Goal: Task Accomplishment & Management: Complete application form

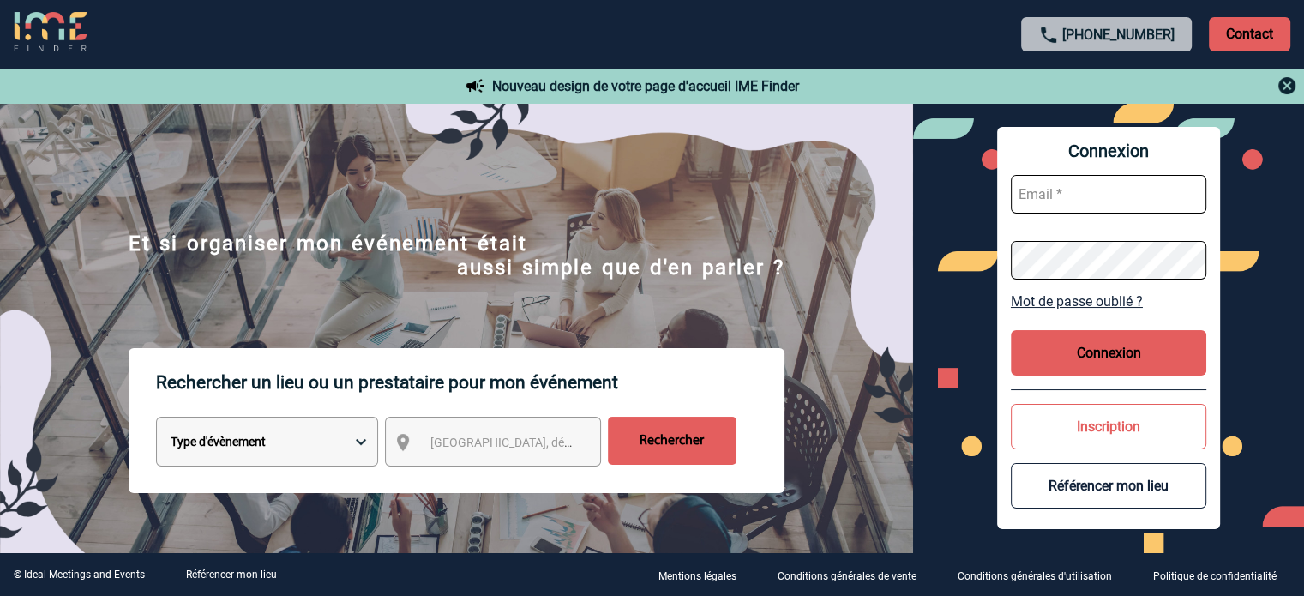
type input "cleborgne@ime-groupe.com"
click at [1140, 365] on button "Connexion" at bounding box center [1107, 352] width 195 height 45
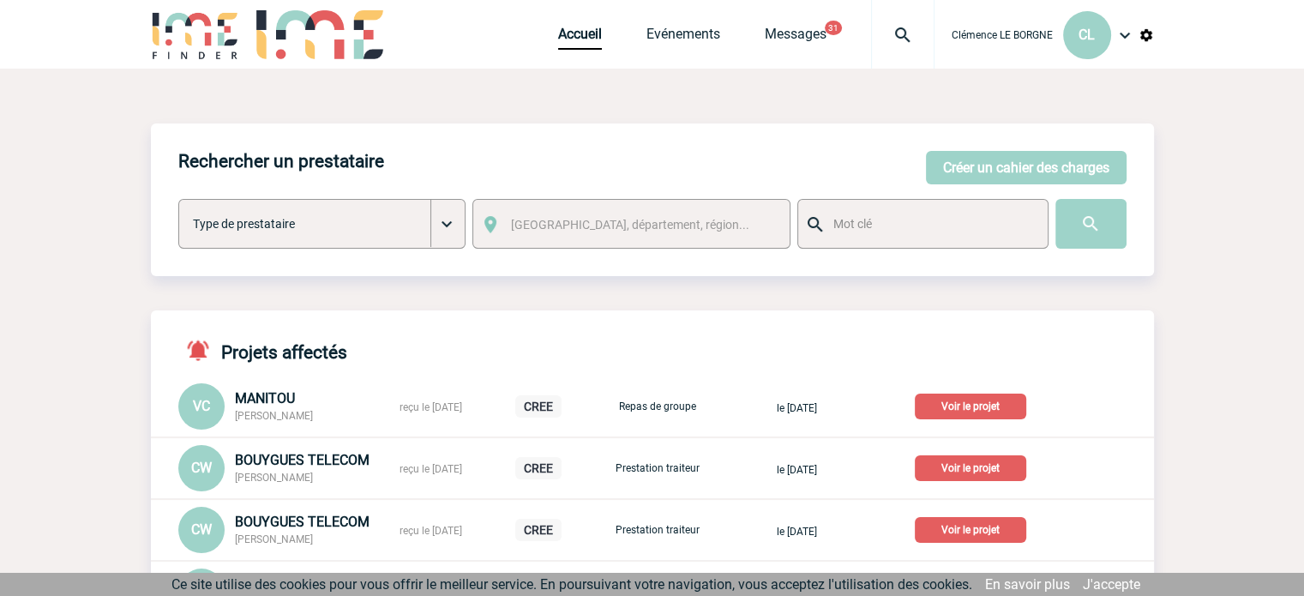
drag, startPoint x: 1052, startPoint y: 176, endPoint x: 1028, endPoint y: 186, distance: 25.3
click at [1050, 177] on button "Créer un cahier des charges" at bounding box center [1026, 167] width 201 height 33
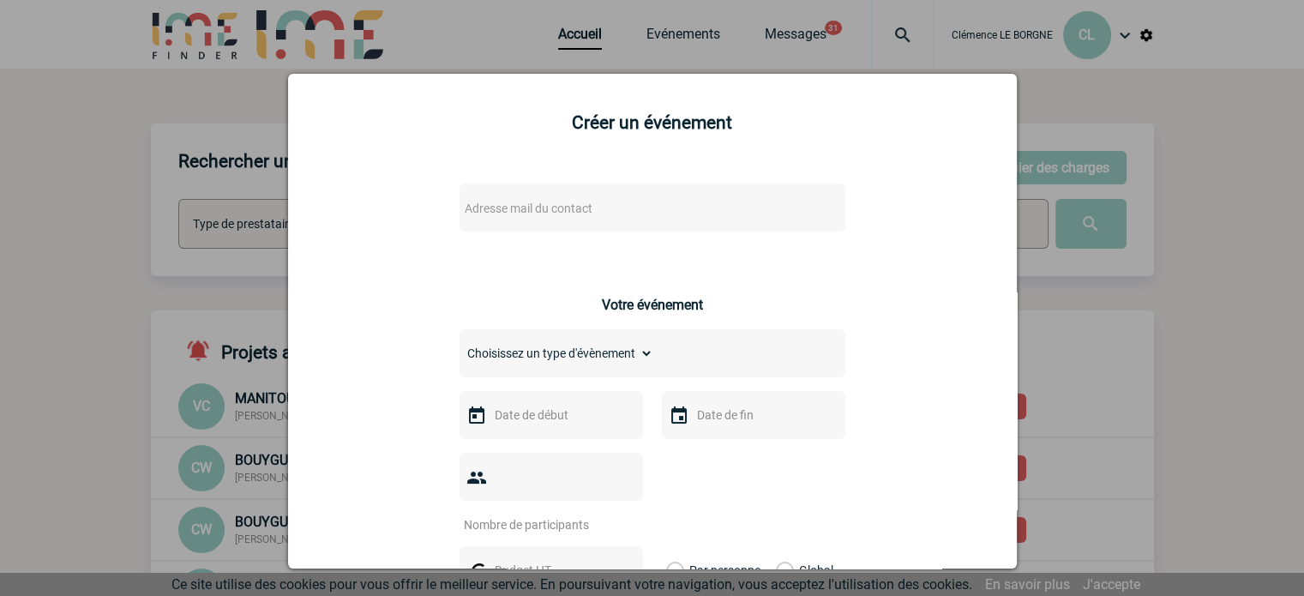
click at [1185, 165] on div at bounding box center [652, 298] width 1304 height 596
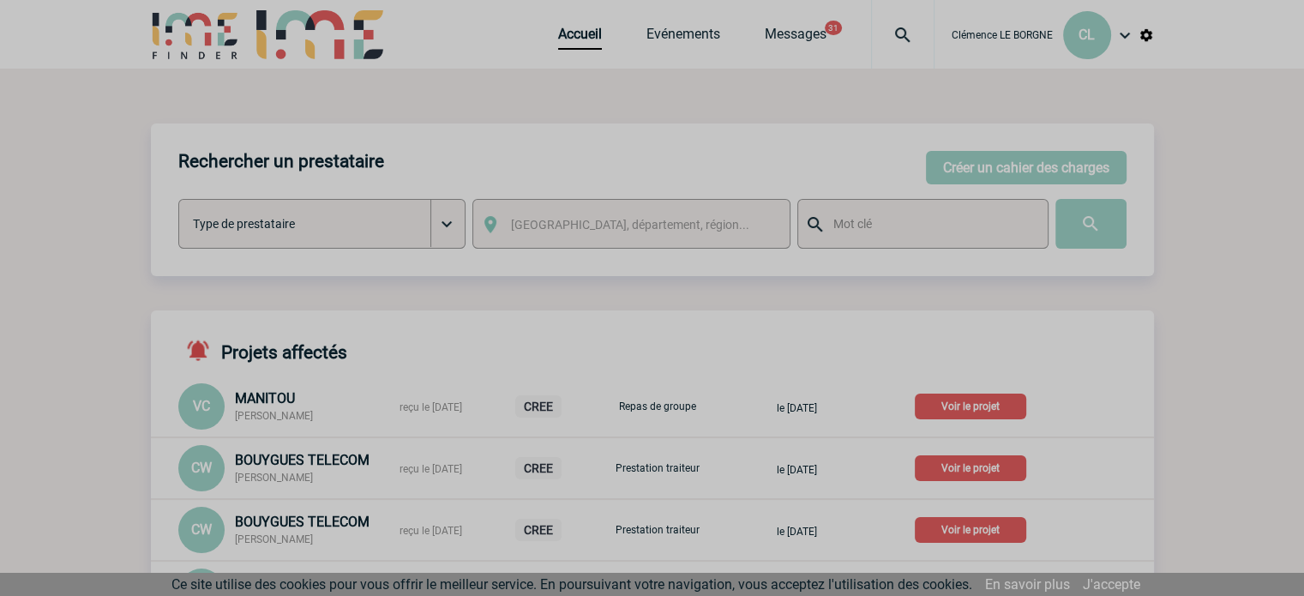
click at [699, 37] on div at bounding box center [652, 298] width 1304 height 596
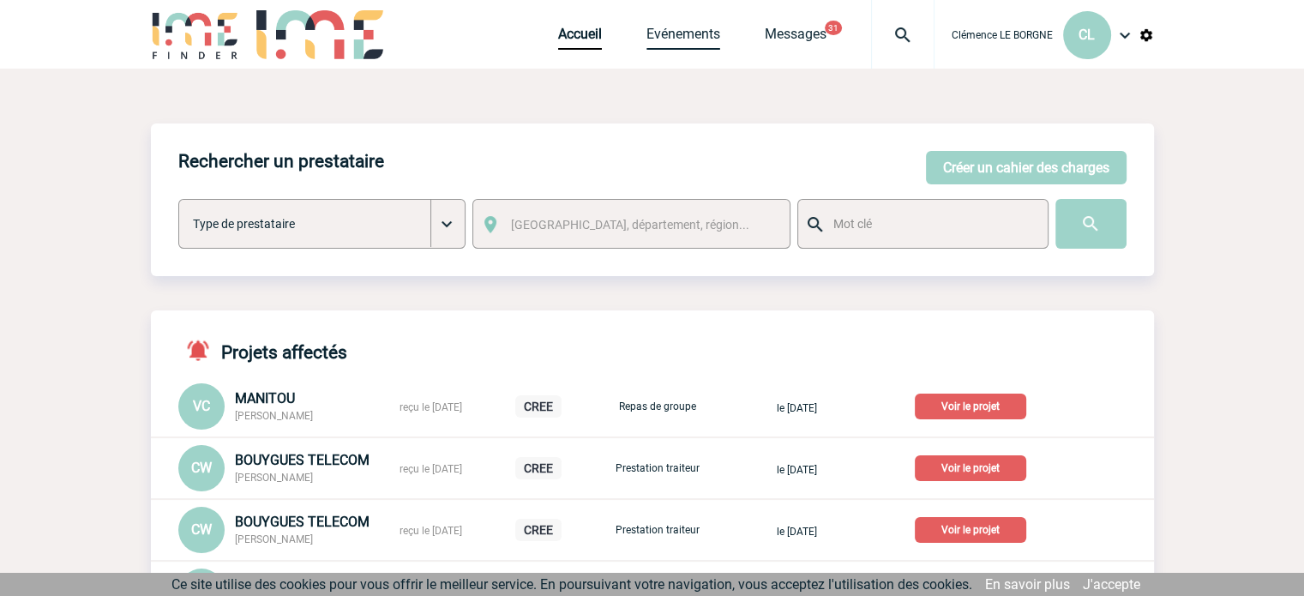
click at [651, 39] on link "Evénements" at bounding box center [683, 38] width 74 height 24
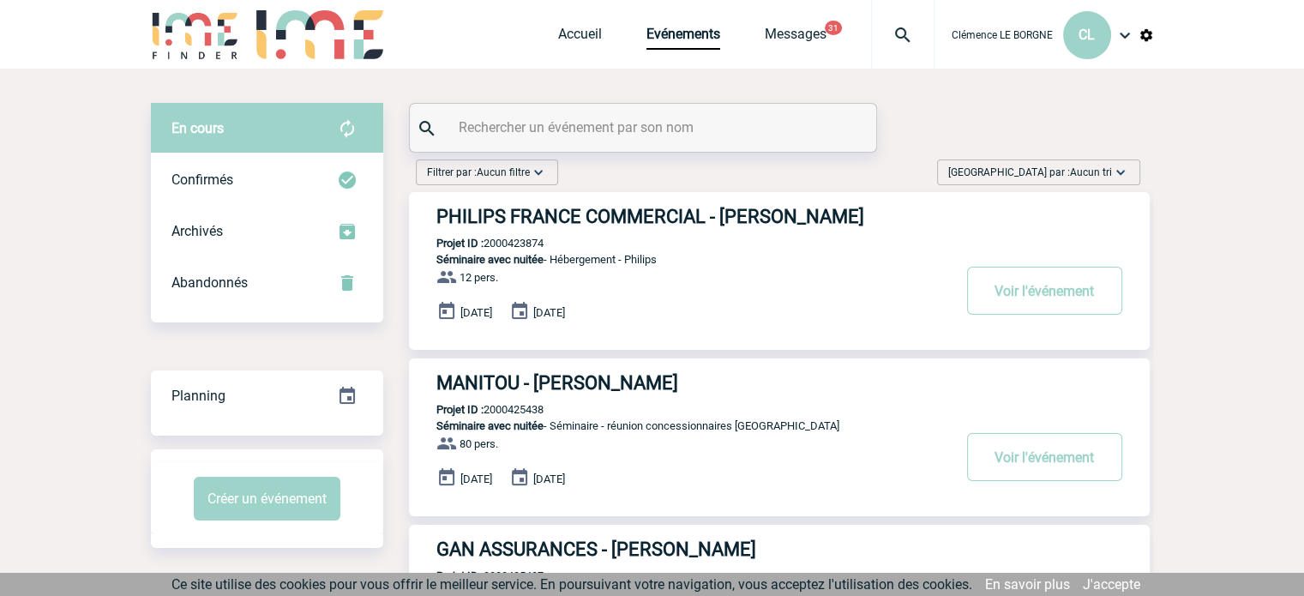
click at [578, 131] on input "text" at bounding box center [644, 127] width 381 height 25
paste input "2000425122"
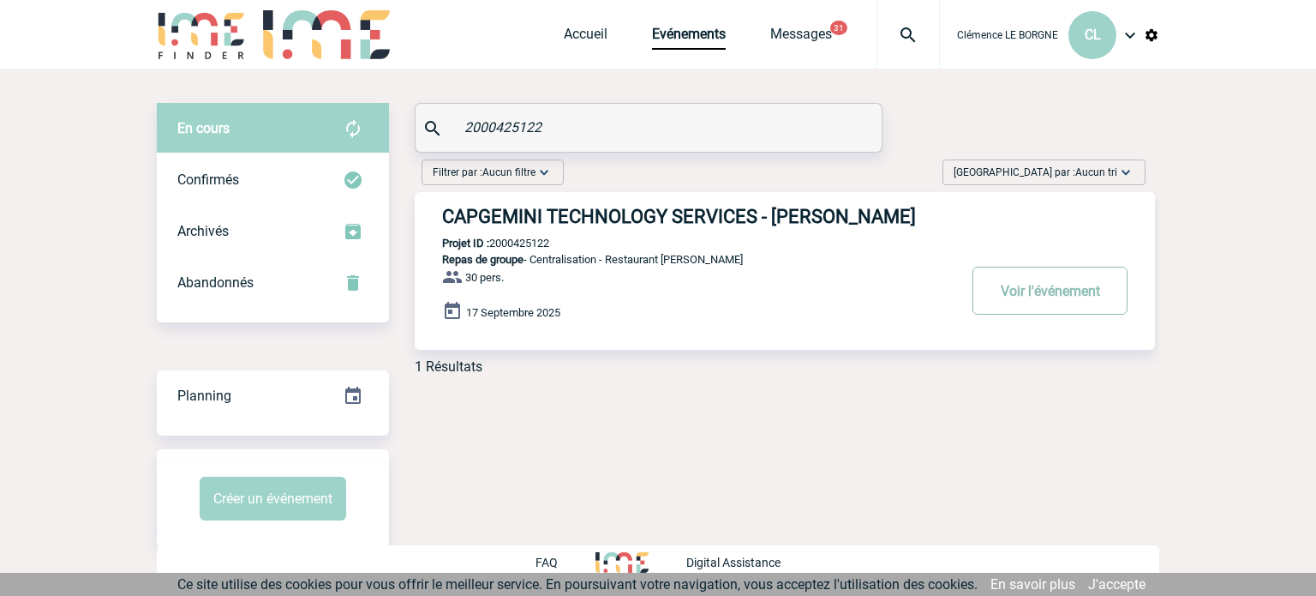
type input "2000425122"
click at [1046, 302] on button "Voir l'événement" at bounding box center [1050, 291] width 155 height 48
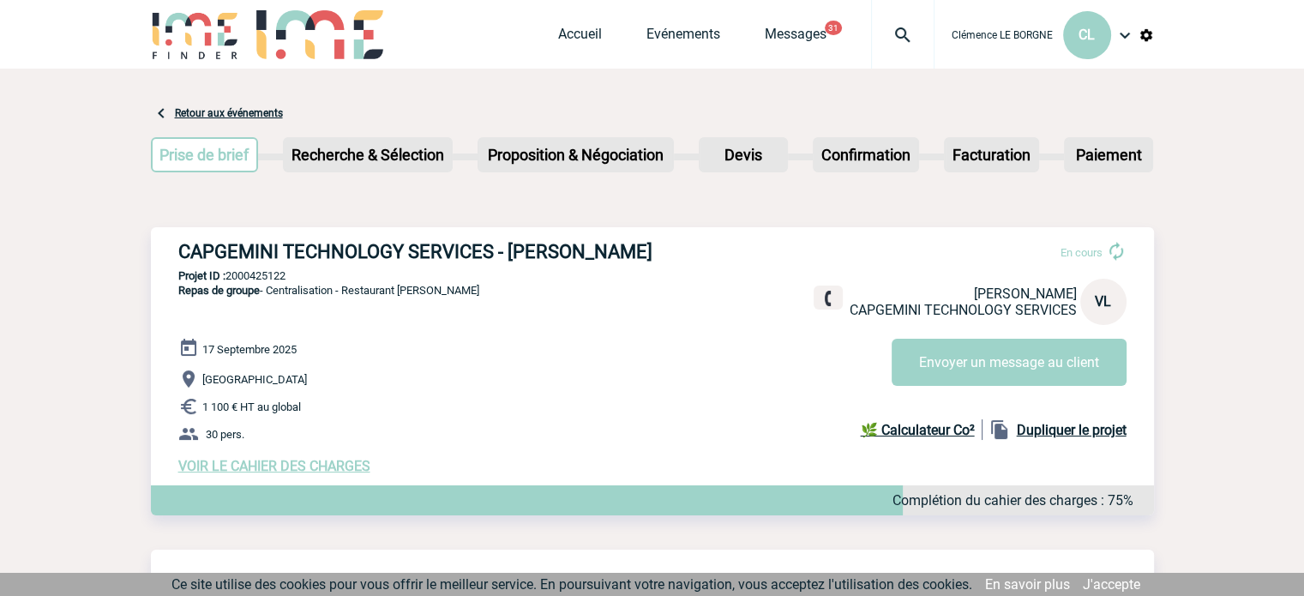
click at [275, 462] on span "VOIR LE CAHIER DES CHARGES" at bounding box center [274, 466] width 192 height 16
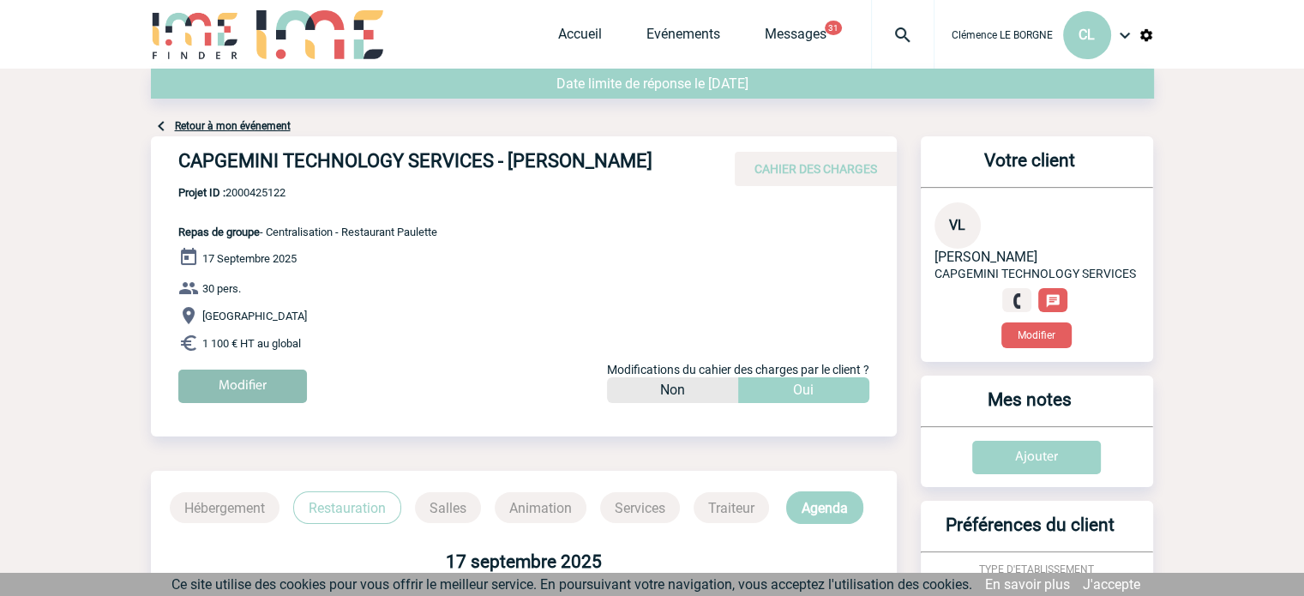
click at [275, 387] on input "Modifier" at bounding box center [242, 385] width 129 height 33
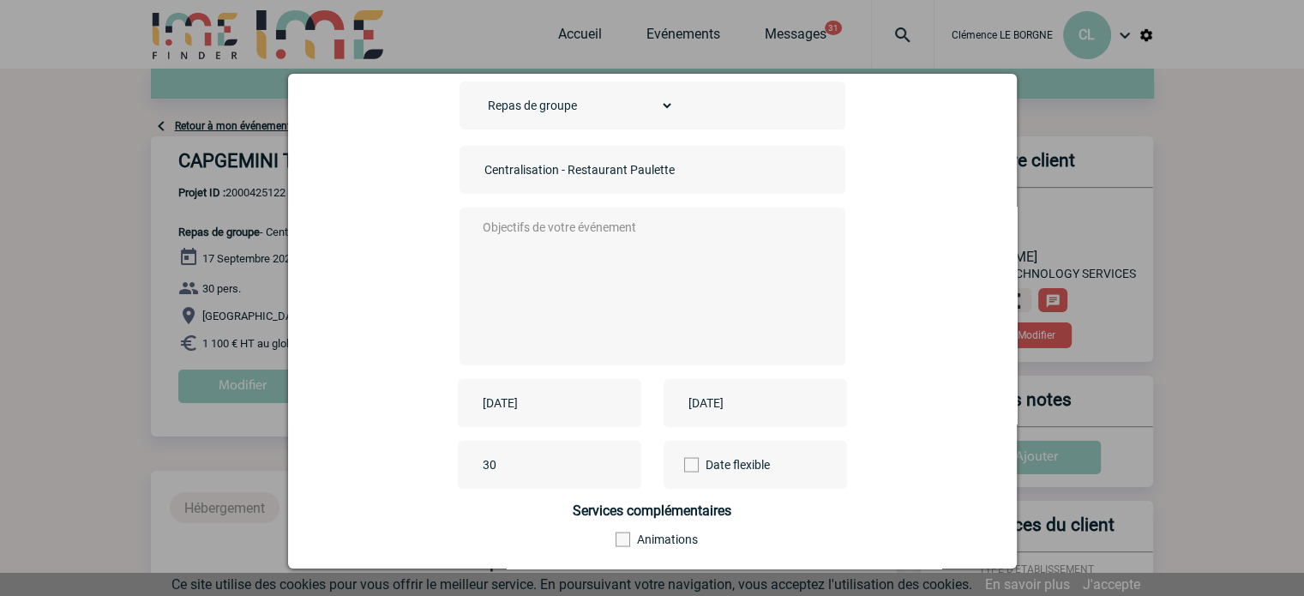
scroll to position [213, 0]
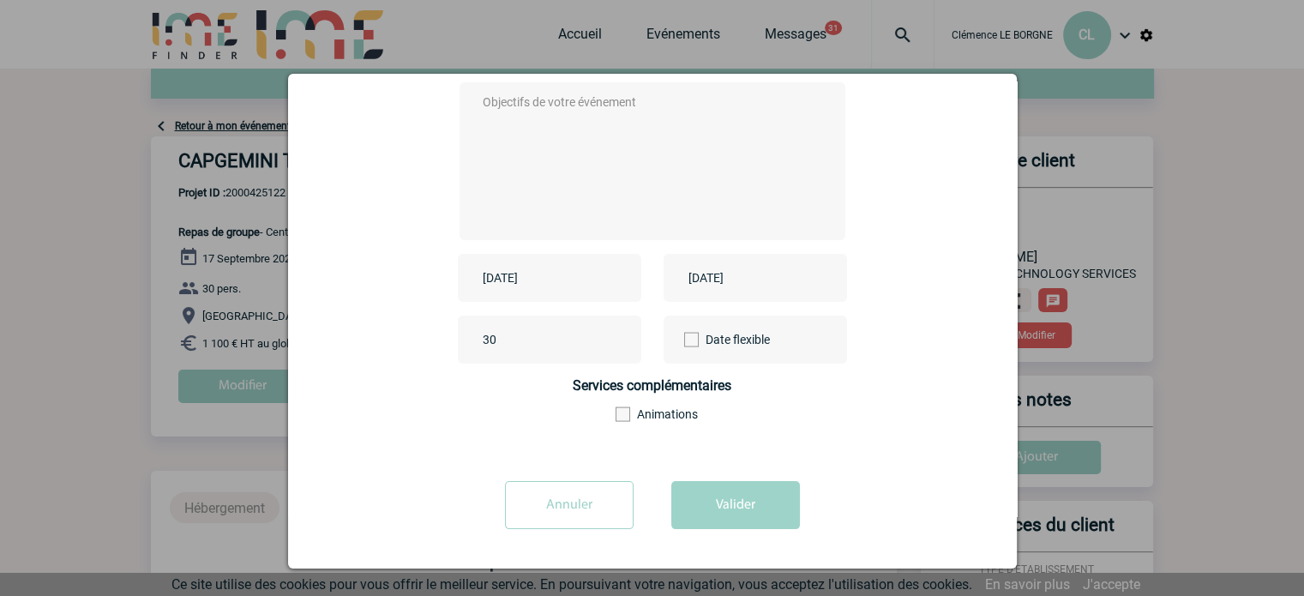
click at [553, 281] on input "[DATE]" at bounding box center [537, 278] width 118 height 22
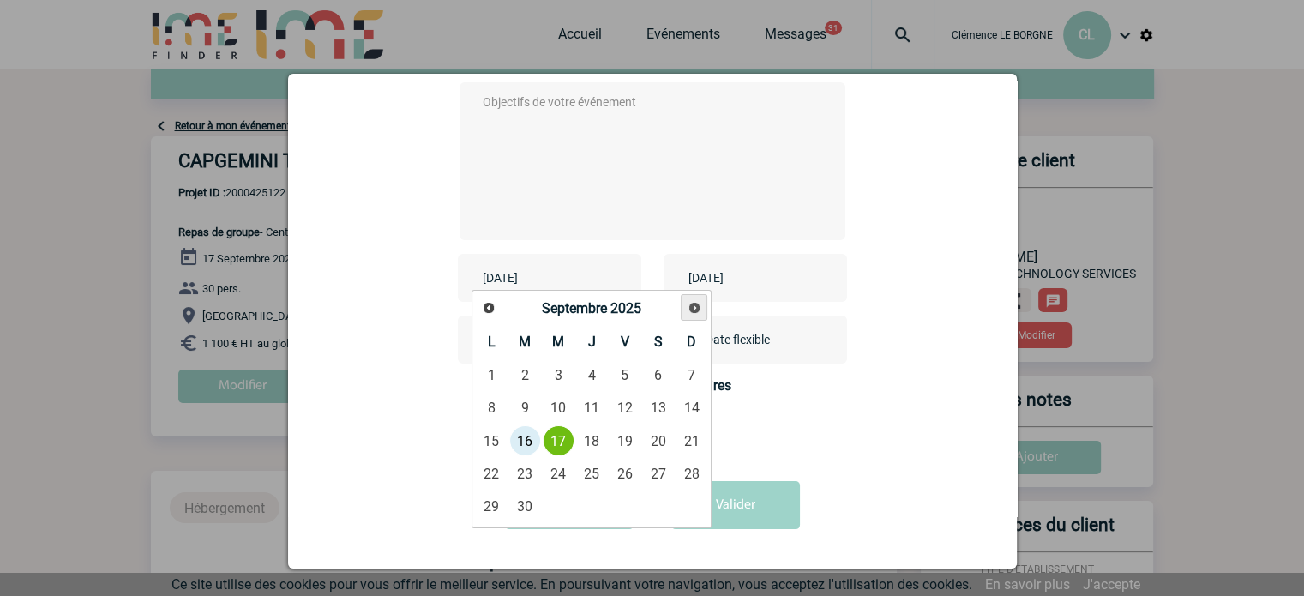
click at [692, 312] on span "Suivant" at bounding box center [694, 308] width 14 height 14
click at [688, 304] on span "Suivant" at bounding box center [694, 308] width 14 height 14
click at [624, 499] on link "28" at bounding box center [625, 505] width 32 height 31
type input "[DATE]"
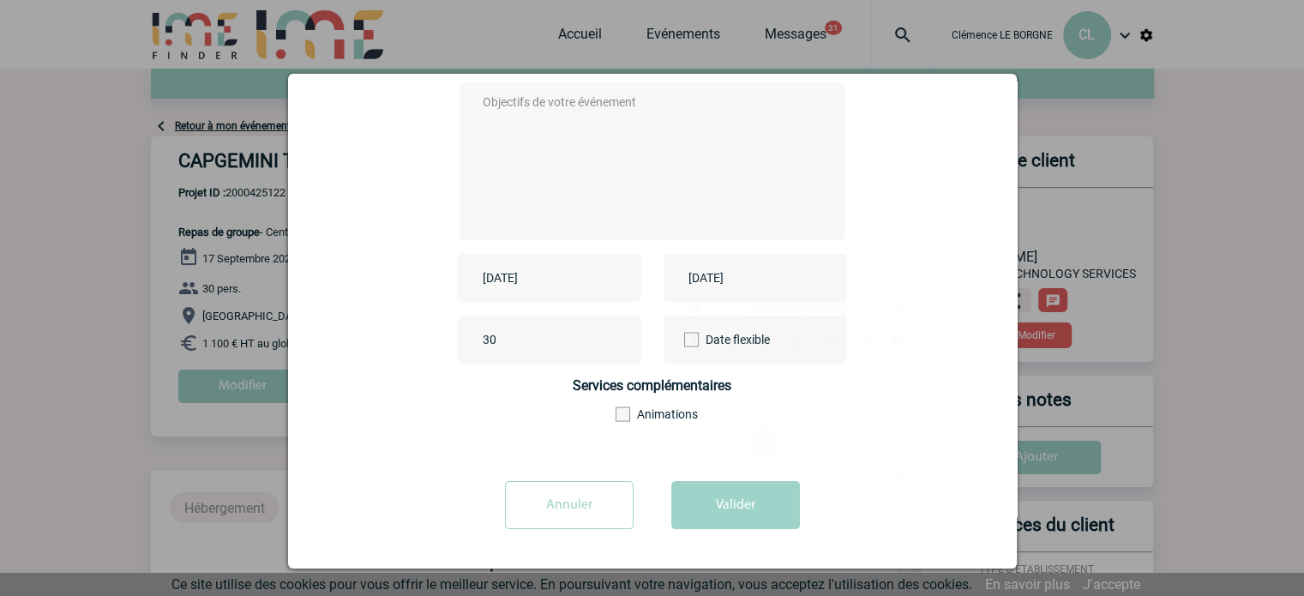
click at [734, 280] on input "[DATE]" at bounding box center [743, 278] width 118 height 22
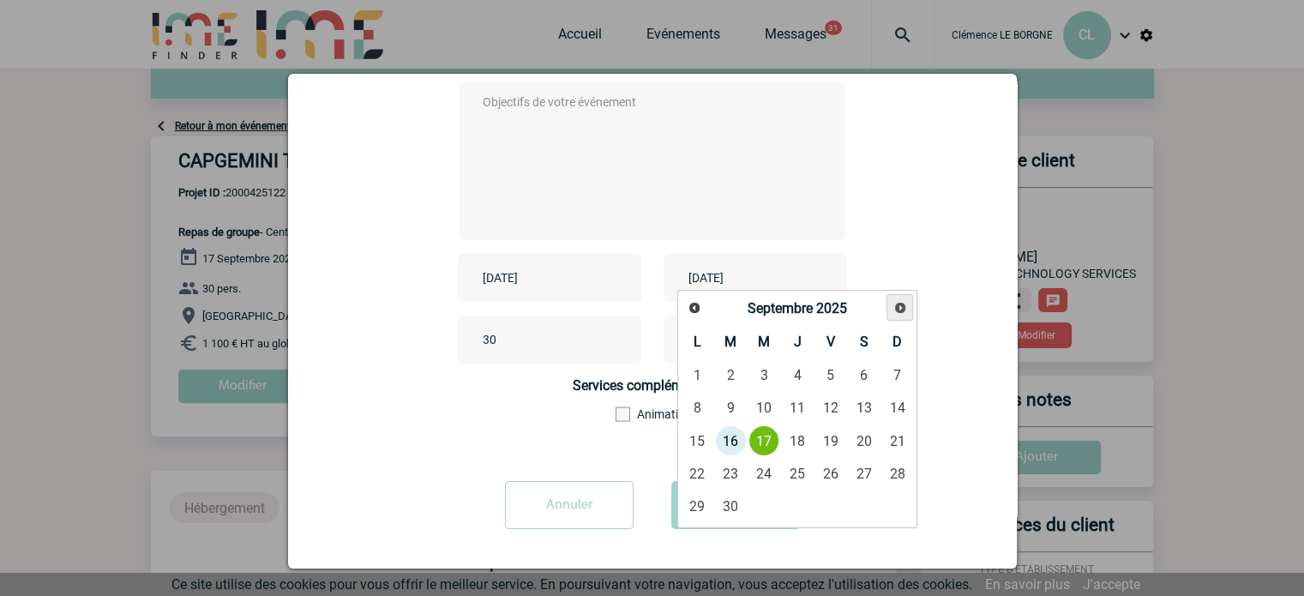
click at [898, 305] on span "Suivant" at bounding box center [900, 308] width 14 height 14
click at [830, 515] on link "28" at bounding box center [830, 505] width 32 height 31
type input "[DATE]"
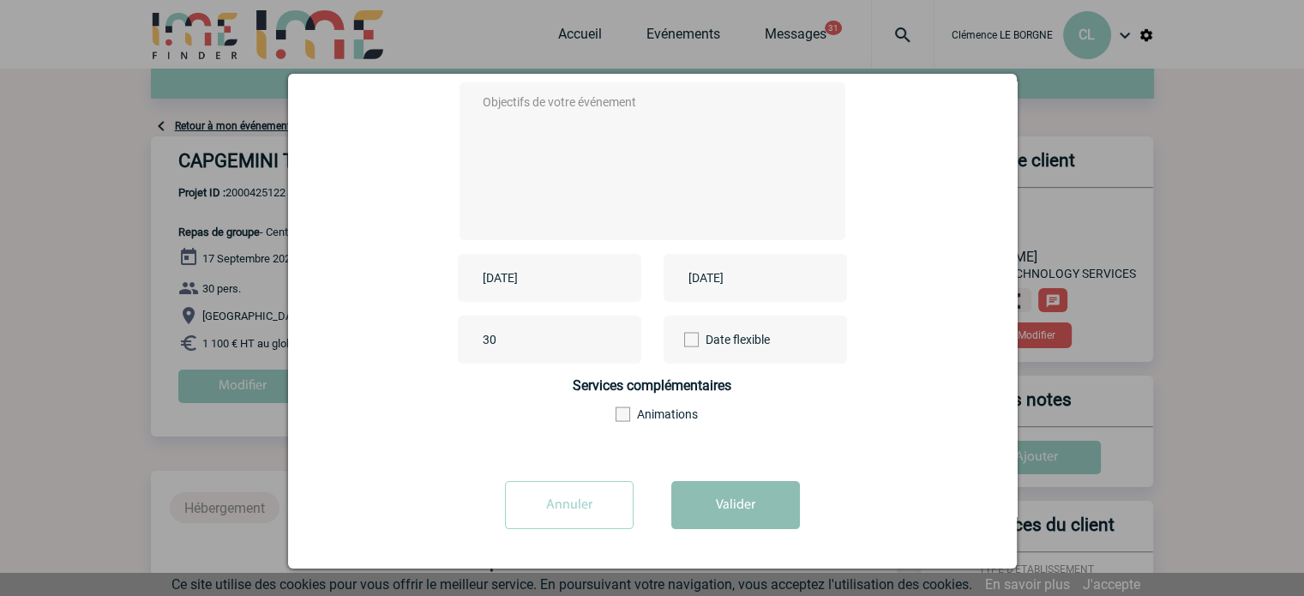
click at [727, 526] on button "Valider" at bounding box center [735, 505] width 129 height 48
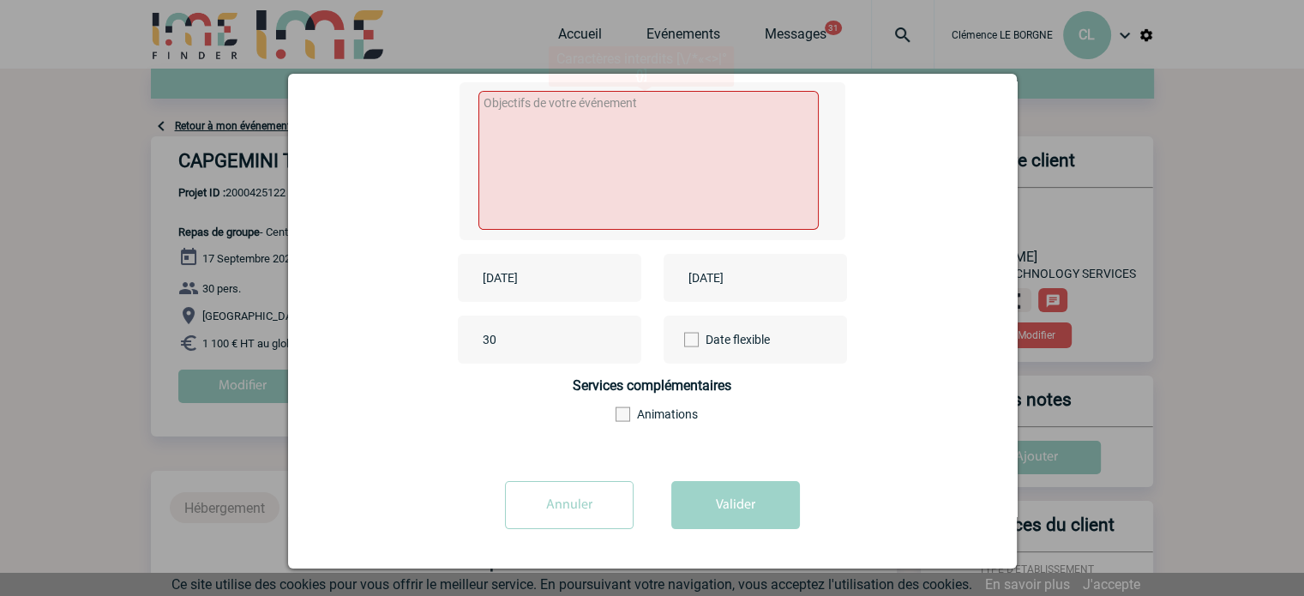
click at [602, 149] on textarea at bounding box center [648, 160] width 340 height 139
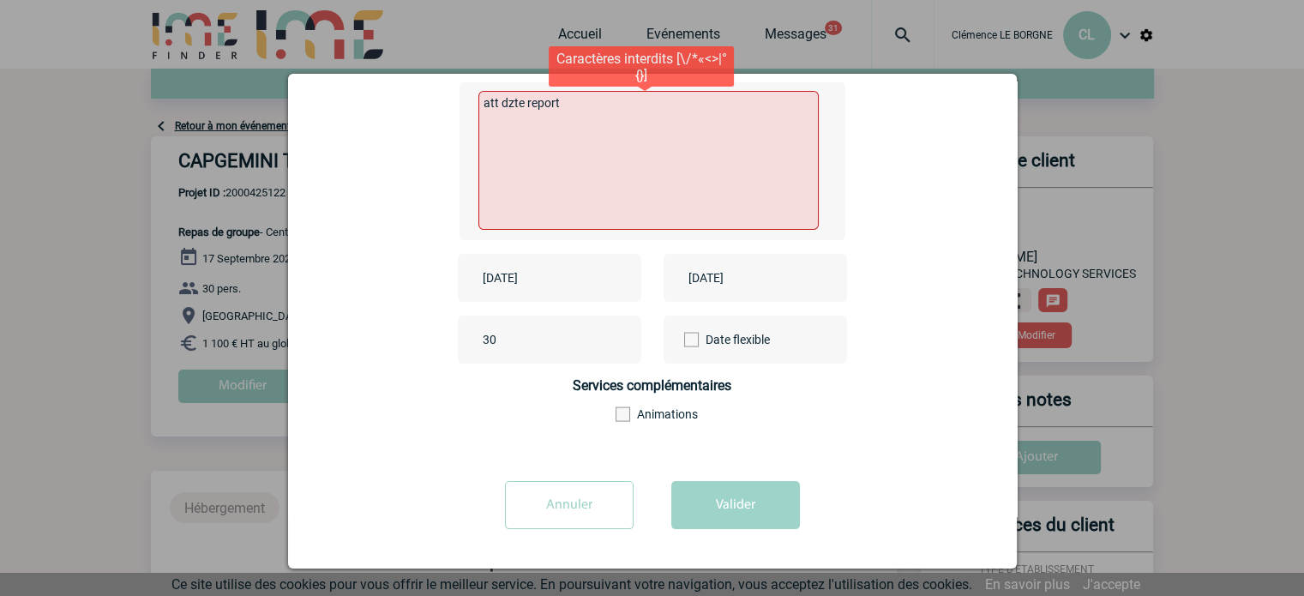
click at [506, 105] on textarea "att dzte report" at bounding box center [648, 160] width 340 height 139
click at [507, 105] on textarea "att dzte report" at bounding box center [648, 160] width 340 height 139
drag, startPoint x: 507, startPoint y: 107, endPoint x: 501, endPoint y: 115, distance: 9.8
click at [501, 119] on textarea "att dzte report" at bounding box center [648, 160] width 340 height 139
click at [534, 125] on textarea "att dzte report" at bounding box center [648, 160] width 340 height 139
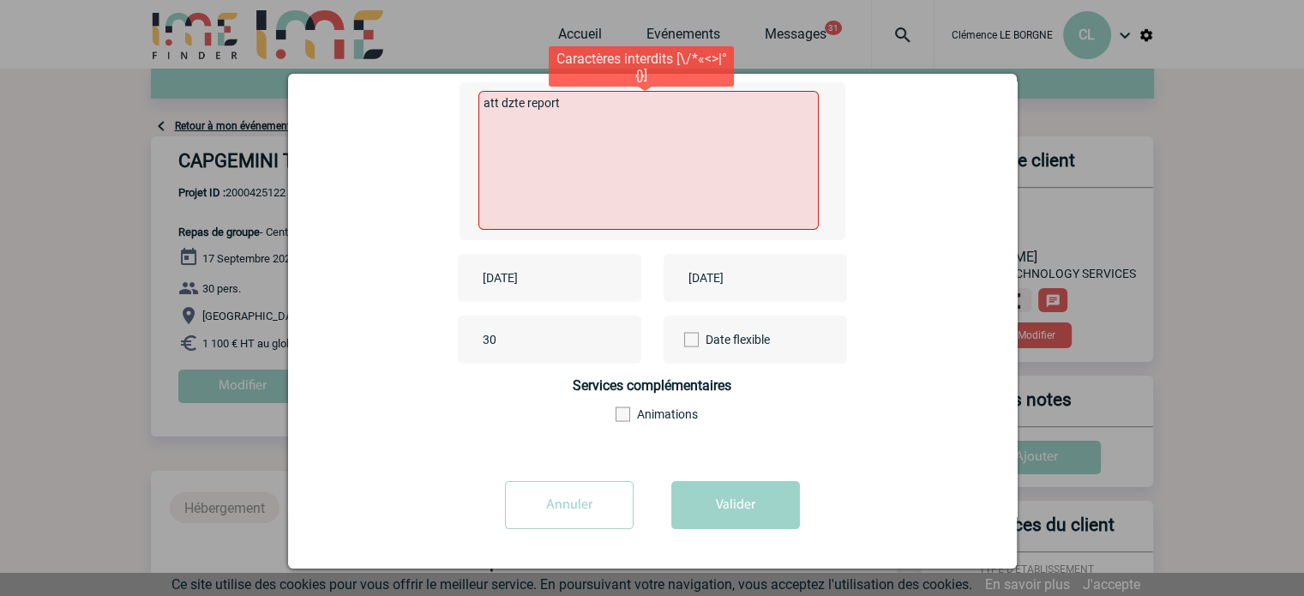
click at [507, 102] on textarea "att dzte report" at bounding box center [648, 160] width 340 height 139
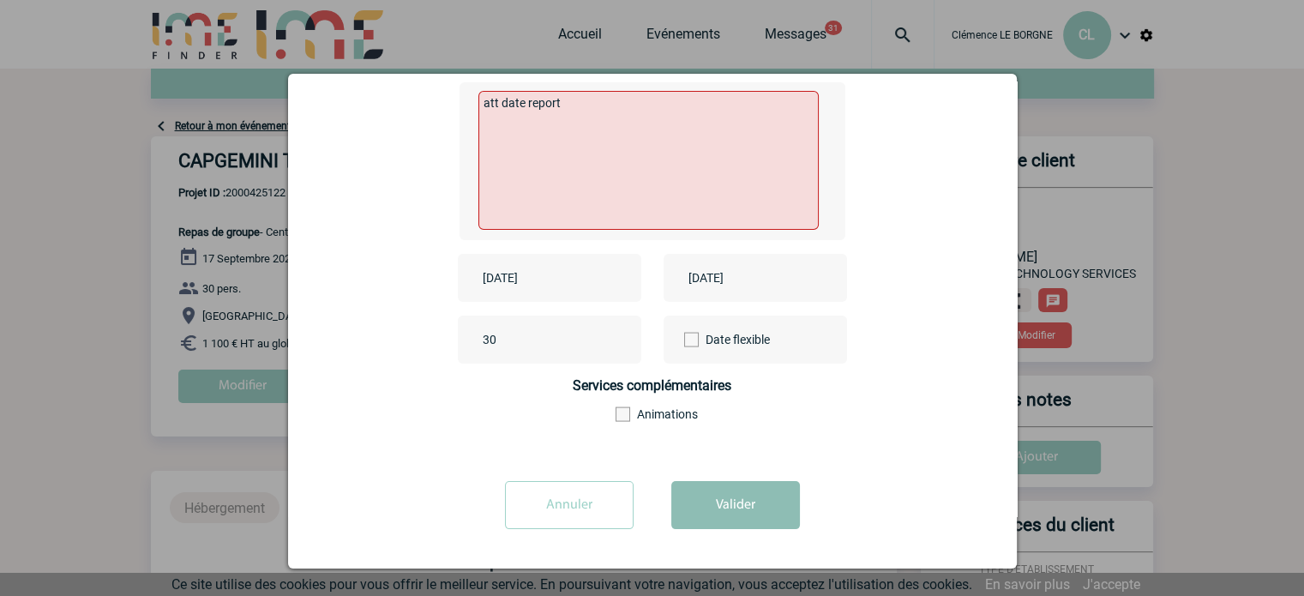
type textarea "att date report"
click at [716, 517] on button "Valider" at bounding box center [735, 505] width 129 height 48
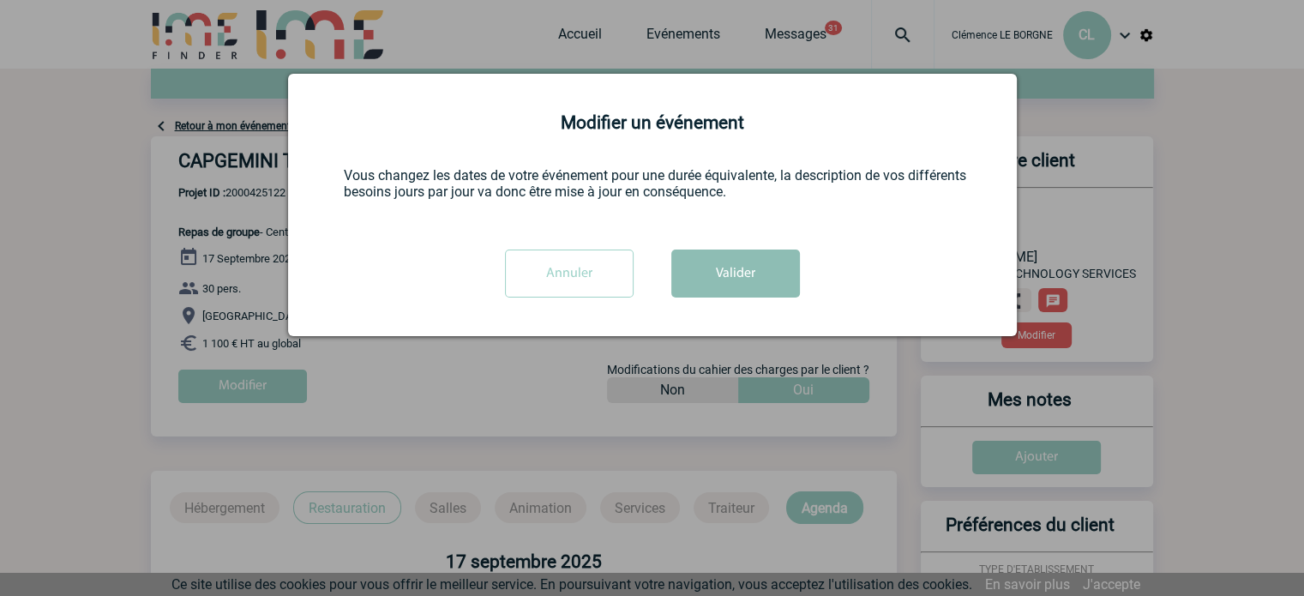
click at [714, 276] on button "Valider" at bounding box center [735, 273] width 129 height 48
